Goal: Check status: Check status

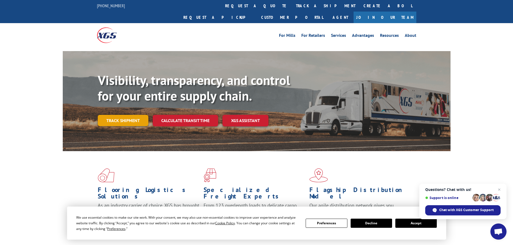
click at [114, 115] on link "Track shipment" at bounding box center [123, 120] width 51 height 11
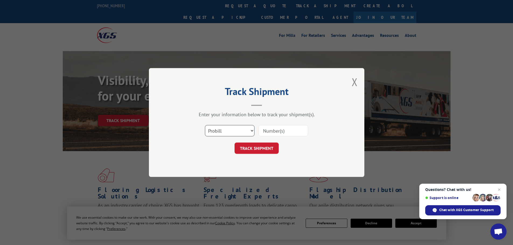
click at [228, 131] on select "Select category... Probill BOL PO" at bounding box center [230, 130] width 50 height 11
select select "bol"
click at [205, 125] on select "Select category... Probill BOL PO" at bounding box center [230, 130] width 50 height 11
click at [270, 130] on input at bounding box center [284, 130] width 50 height 11
paste input "5451941"
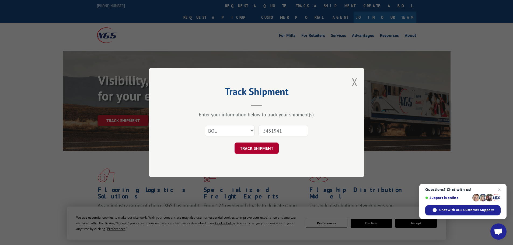
type input "5451941"
click at [253, 150] on button "TRACK SHIPMENT" at bounding box center [257, 148] width 44 height 11
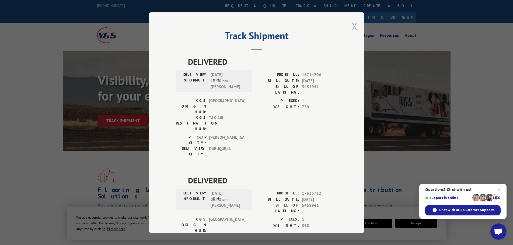
click at [352, 25] on button "Close modal" at bounding box center [355, 26] width 6 height 14
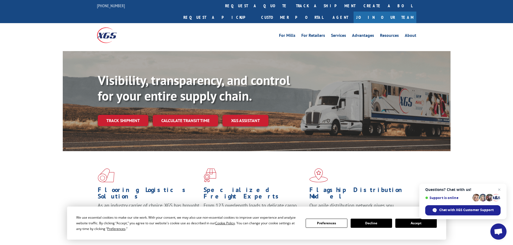
click at [419, 224] on button "Accept" at bounding box center [415, 223] width 41 height 9
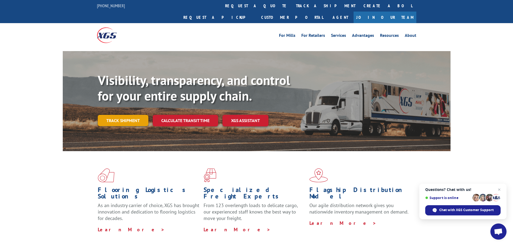
click at [115, 115] on link "Track shipment" at bounding box center [123, 120] width 51 height 11
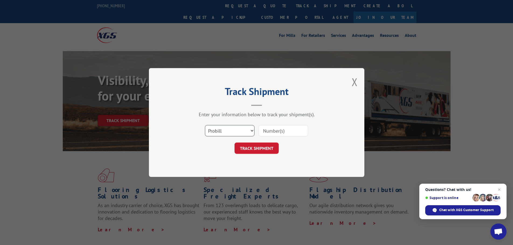
click at [231, 131] on select "Select category... Probill BOL PO" at bounding box center [230, 130] width 50 height 11
select select "bol"
click at [205, 125] on select "Select category... Probill BOL PO" at bounding box center [230, 130] width 50 height 11
click at [267, 130] on input at bounding box center [284, 130] width 50 height 11
paste input "7035297"
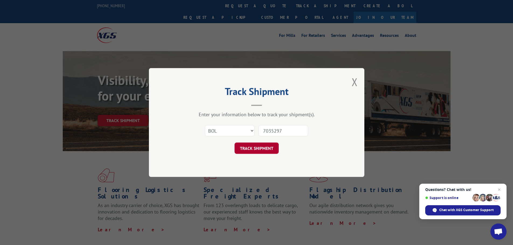
type input "7035297"
click at [247, 147] on button "TRACK SHIPMENT" at bounding box center [257, 148] width 44 height 11
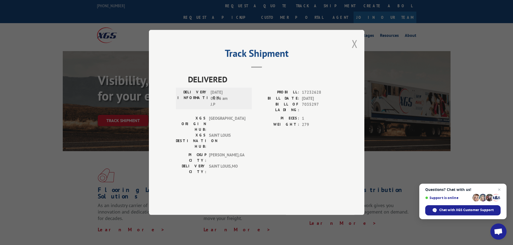
click at [355, 51] on button "Close modal" at bounding box center [355, 44] width 6 height 14
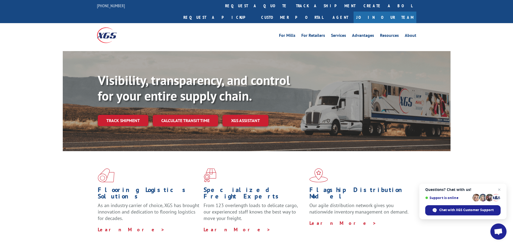
click at [114, 115] on link "Track shipment" at bounding box center [123, 120] width 51 height 11
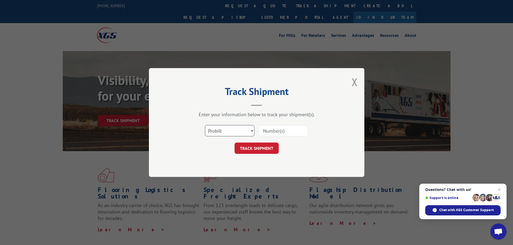
click at [231, 131] on select "Select category... Probill BOL PO" at bounding box center [230, 130] width 50 height 11
select select "bol"
click at [205, 125] on select "Select category... Probill BOL PO" at bounding box center [230, 130] width 50 height 11
click at [280, 125] on div at bounding box center [284, 131] width 50 height 12
click at [274, 134] on input at bounding box center [284, 130] width 50 height 11
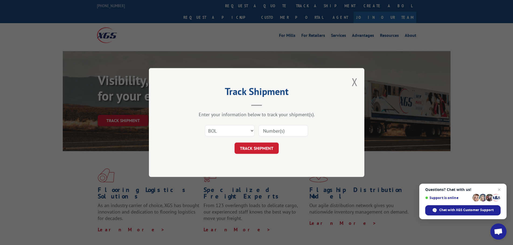
paste input "7041405"
type input "7041405"
click at [246, 148] on button "TRACK SHIPMENT" at bounding box center [257, 148] width 44 height 11
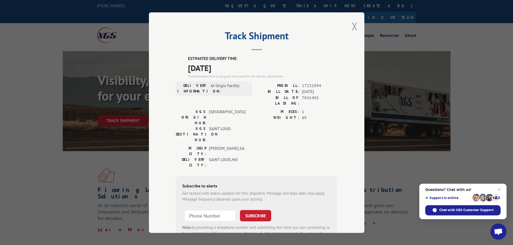
click at [352, 25] on button "Close modal" at bounding box center [355, 26] width 6 height 14
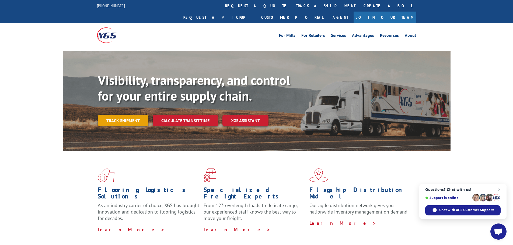
click at [116, 115] on link "Track shipment" at bounding box center [123, 120] width 51 height 11
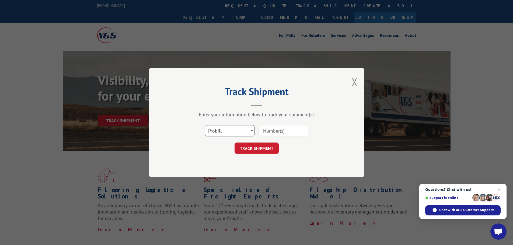
click at [212, 131] on select "Select category... Probill BOL PO" at bounding box center [230, 130] width 50 height 11
select select "bol"
click at [205, 125] on select "Select category... Probill BOL PO" at bounding box center [230, 130] width 50 height 11
click at [264, 129] on input at bounding box center [284, 130] width 50 height 11
paste input "7041404"
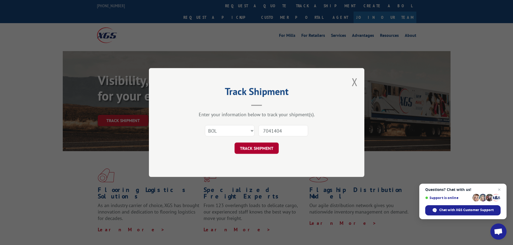
type input "7041404"
click at [244, 148] on button "TRACK SHIPMENT" at bounding box center [257, 148] width 44 height 11
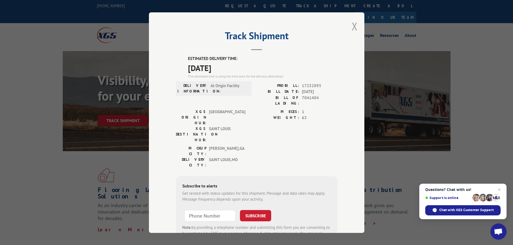
click at [353, 26] on button "Close modal" at bounding box center [355, 26] width 6 height 14
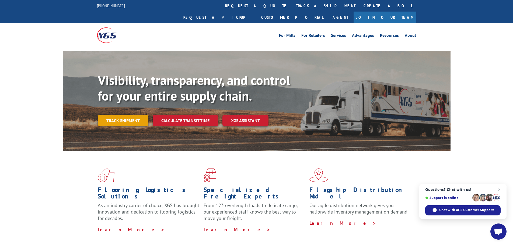
click at [118, 115] on link "Track shipment" at bounding box center [123, 120] width 51 height 11
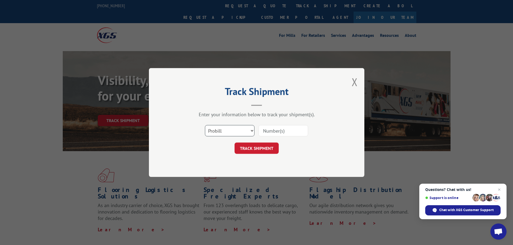
drag, startPoint x: 228, startPoint y: 132, endPoint x: 222, endPoint y: 135, distance: 6.7
click at [228, 132] on select "Select category... Probill BOL PO" at bounding box center [230, 130] width 50 height 11
select select "bol"
click at [205, 125] on select "Select category... Probill BOL PO" at bounding box center [230, 130] width 50 height 11
click at [277, 131] on input at bounding box center [284, 130] width 50 height 11
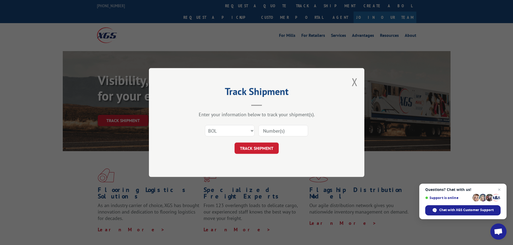
paste input "7041404"
type input "7041404"
click at [243, 148] on button "TRACK SHIPMENT" at bounding box center [257, 148] width 44 height 11
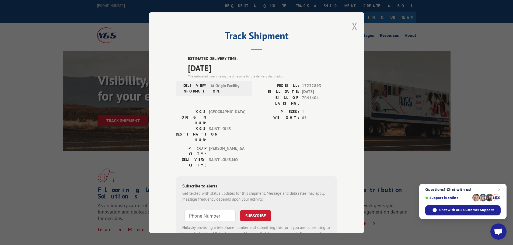
click at [353, 28] on button "Close modal" at bounding box center [355, 26] width 6 height 14
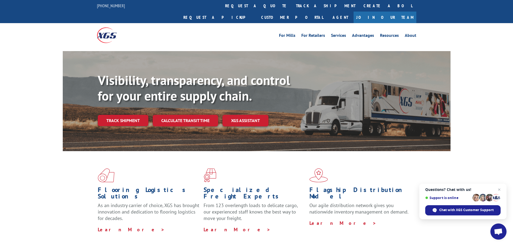
drag, startPoint x: 245, startPoint y: 5, endPoint x: 247, endPoint y: 9, distance: 4.9
click at [292, 5] on link "track a shipment" at bounding box center [326, 6] width 68 height 12
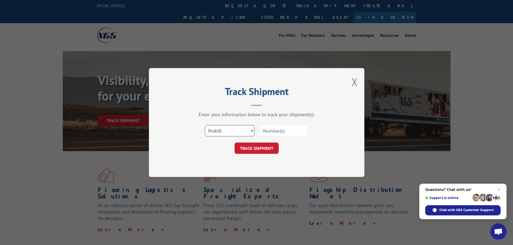
click at [229, 129] on select "Select category... Probill BOL PO" at bounding box center [230, 130] width 50 height 11
select select "po"
click at [205, 125] on select "Select category... Probill BOL PO" at bounding box center [230, 130] width 50 height 11
click at [275, 132] on input at bounding box center [284, 130] width 50 height 11
paste input "04547482"
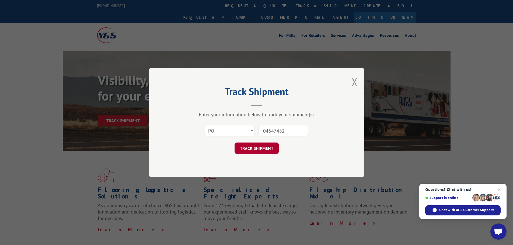
type input "04547482"
click at [246, 148] on button "TRACK SHIPMENT" at bounding box center [257, 148] width 44 height 11
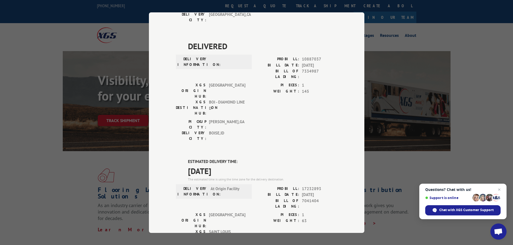
scroll to position [141, 0]
